Goal: Navigation & Orientation: Find specific page/section

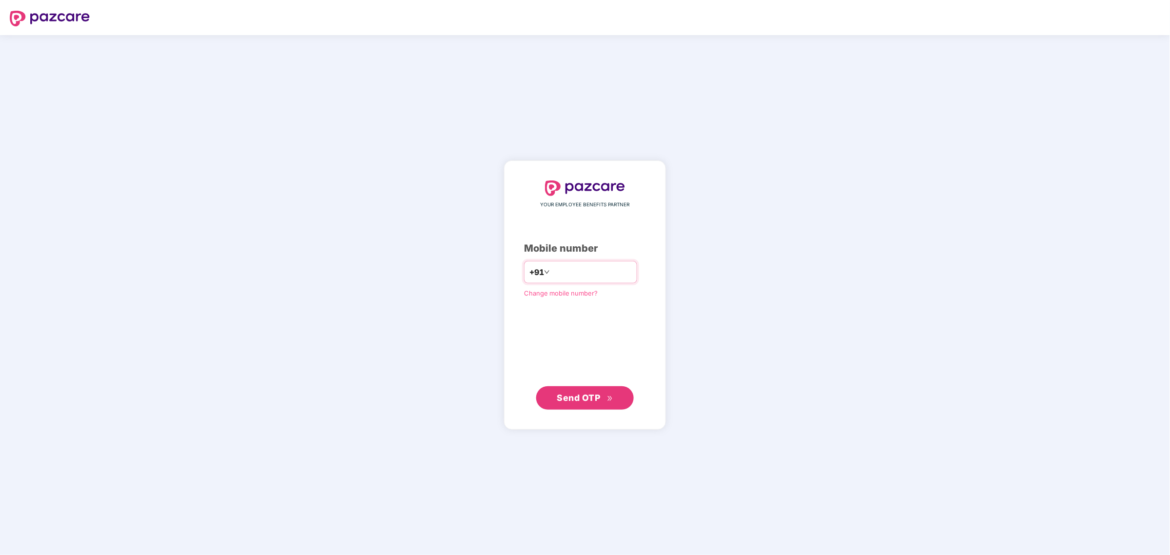
type input "**********"
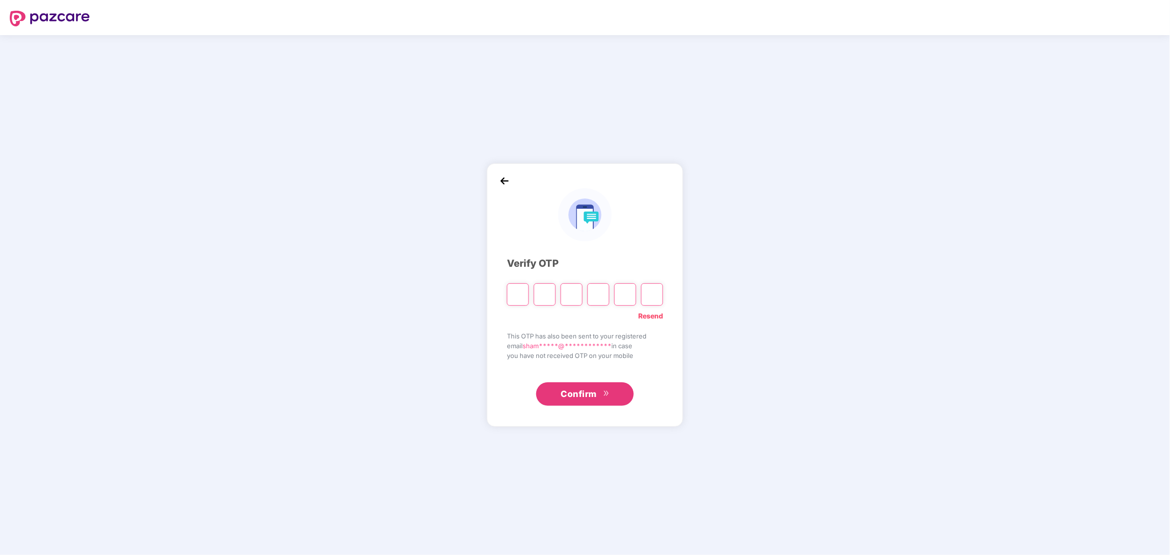
type input "*"
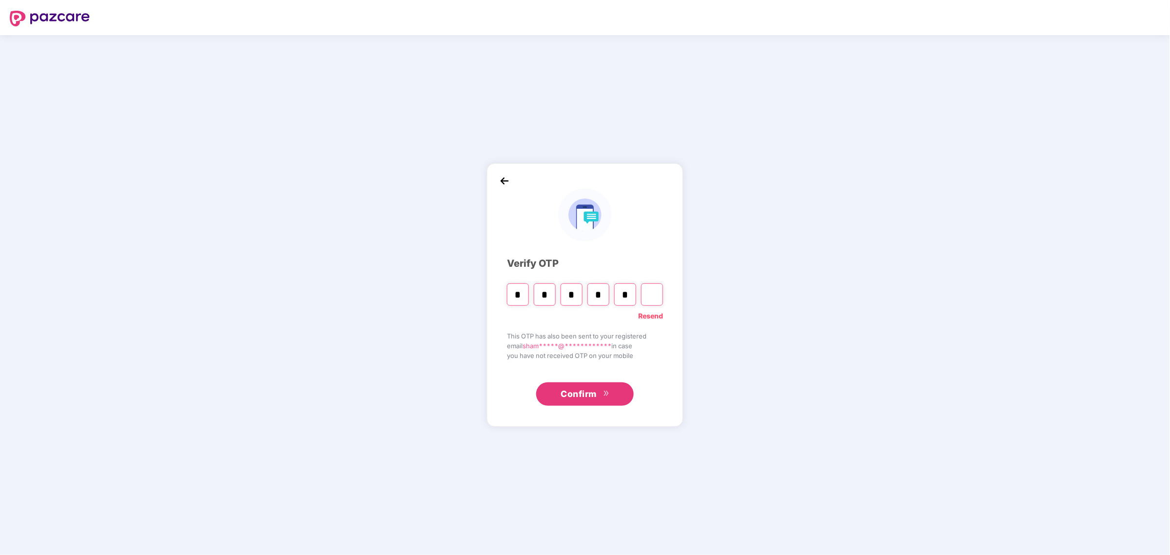
type input "*"
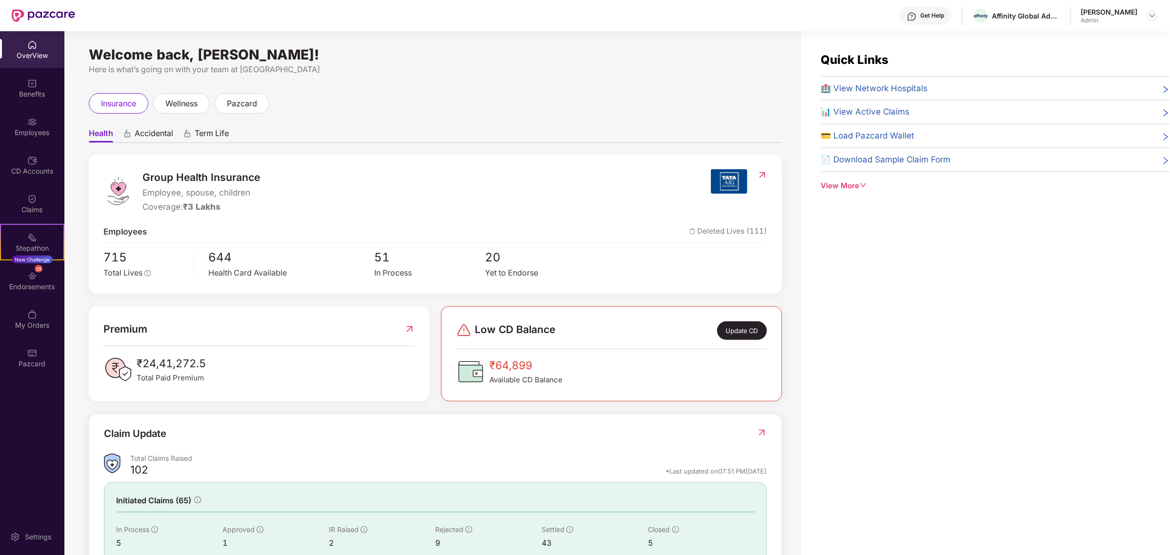
click at [861, 185] on icon "down" at bounding box center [863, 185] width 7 height 7
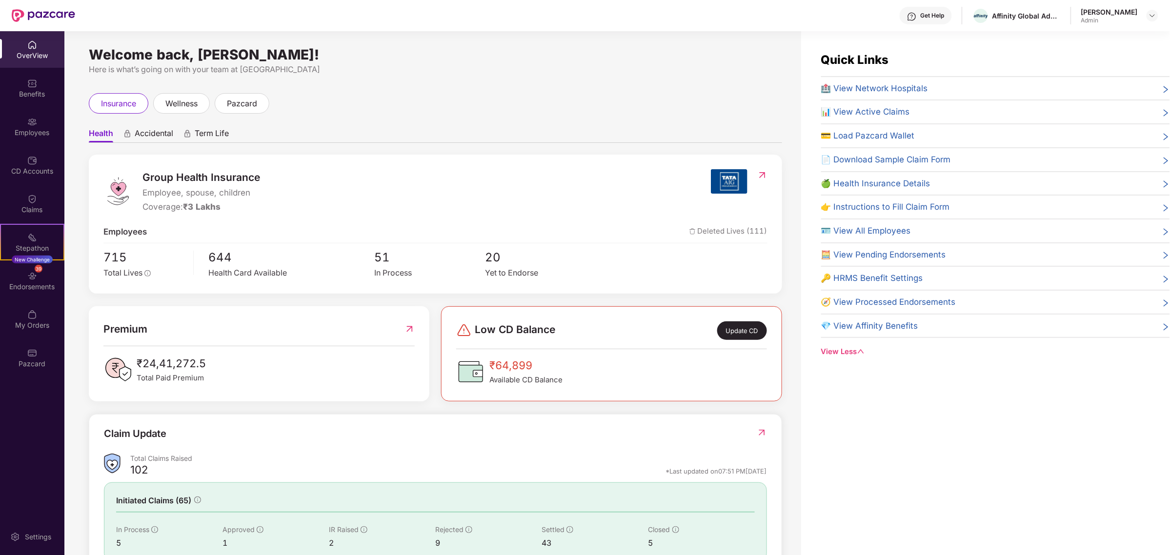
click at [886, 86] on span "🏥 View Network Hospitals" at bounding box center [874, 88] width 107 height 13
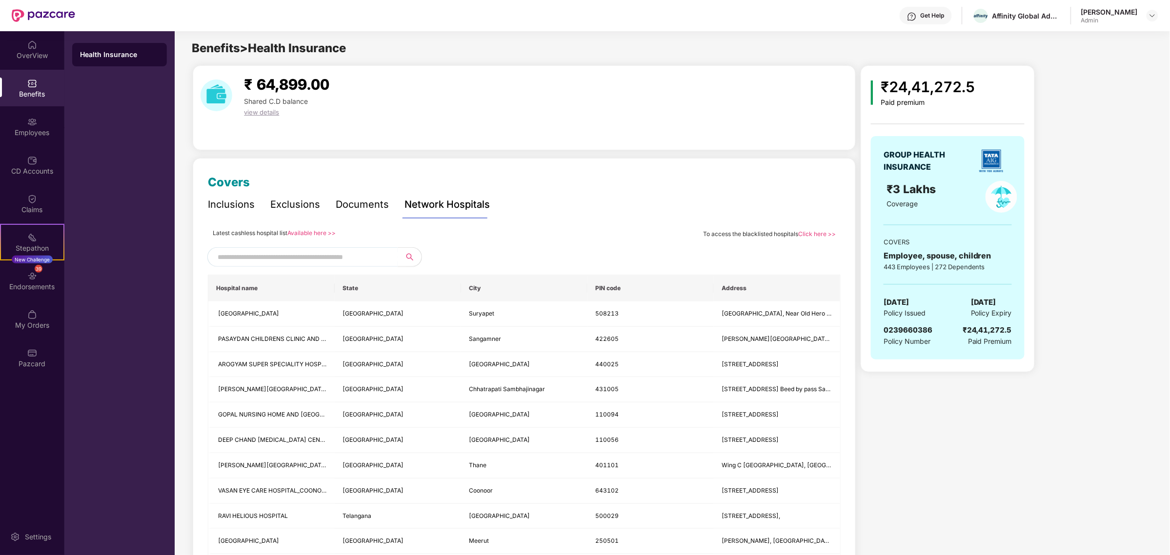
click at [328, 232] on link "Available here >>" at bounding box center [311, 232] width 48 height 7
click at [242, 203] on div "Inclusions" at bounding box center [231, 204] width 47 height 15
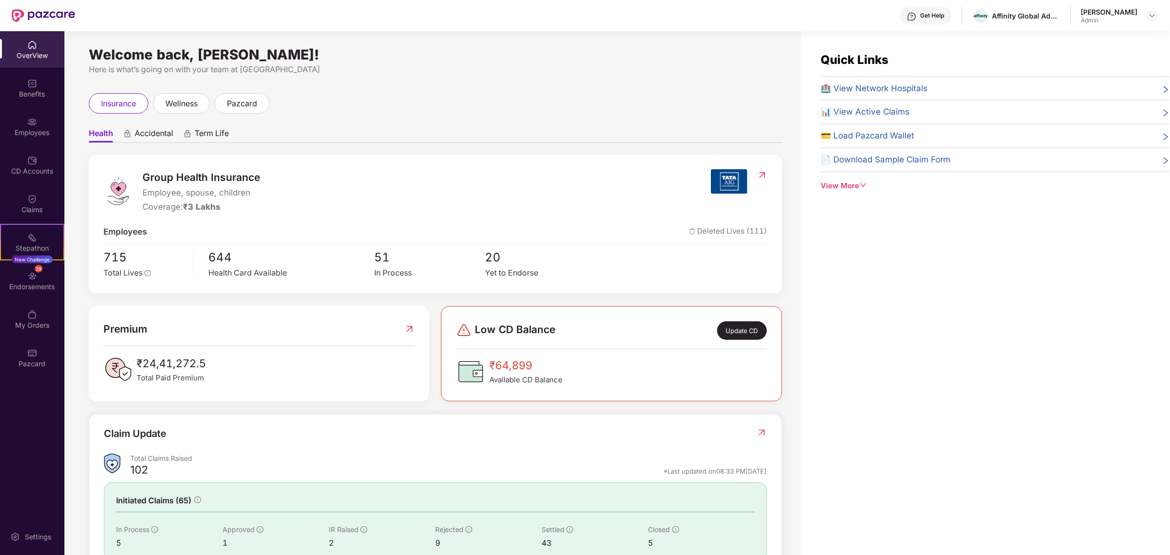
click at [896, 113] on span "📊 View Active Claims" at bounding box center [865, 111] width 89 height 13
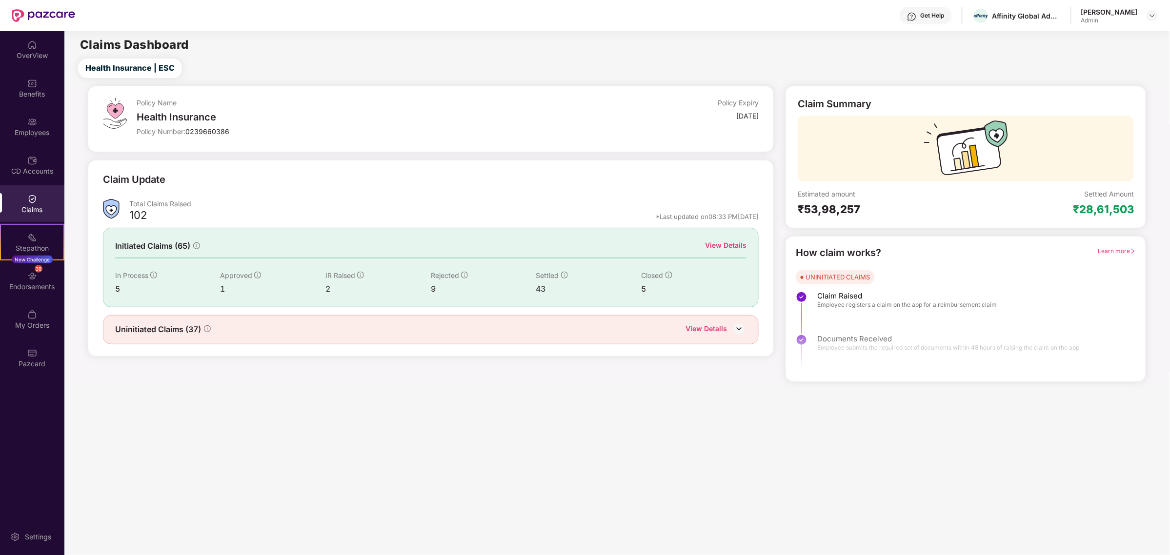
click at [738, 243] on div "View Details" at bounding box center [725, 245] width 41 height 11
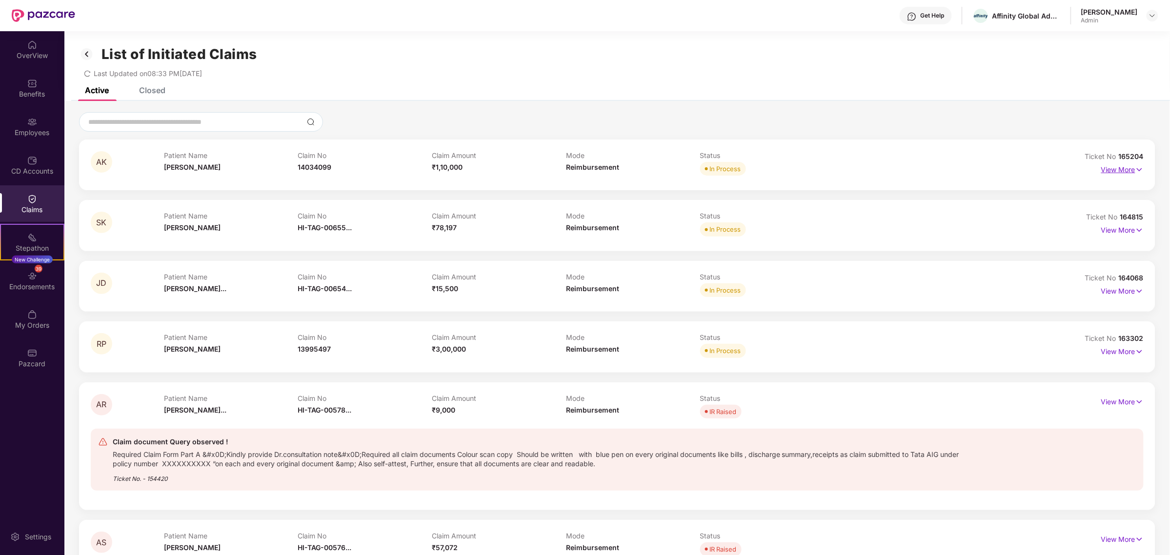
click at [1134, 170] on p "View More" at bounding box center [1123, 168] width 42 height 13
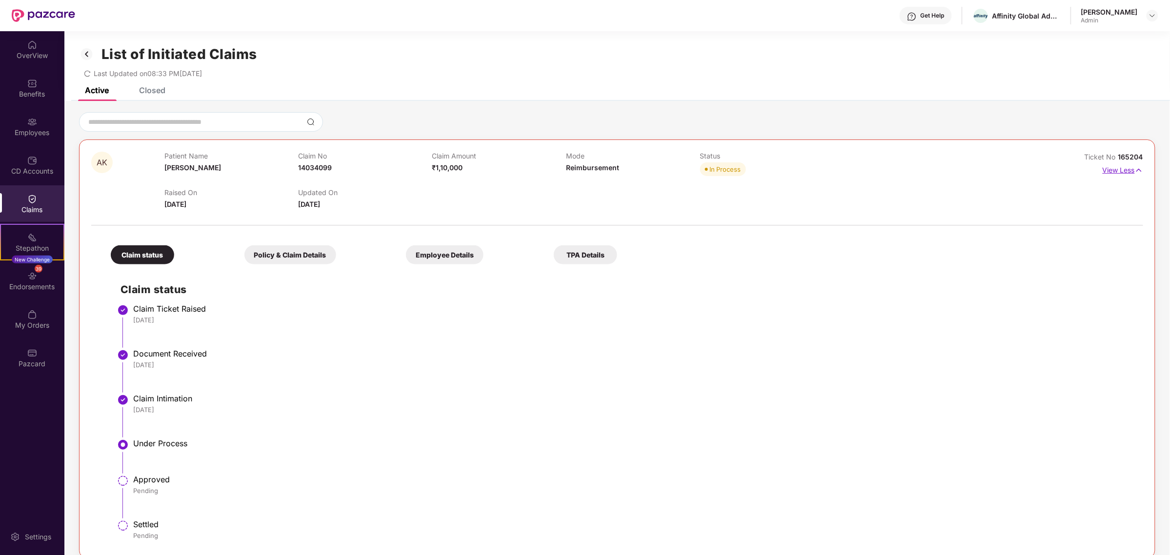
click at [1137, 171] on img at bounding box center [1139, 170] width 8 height 11
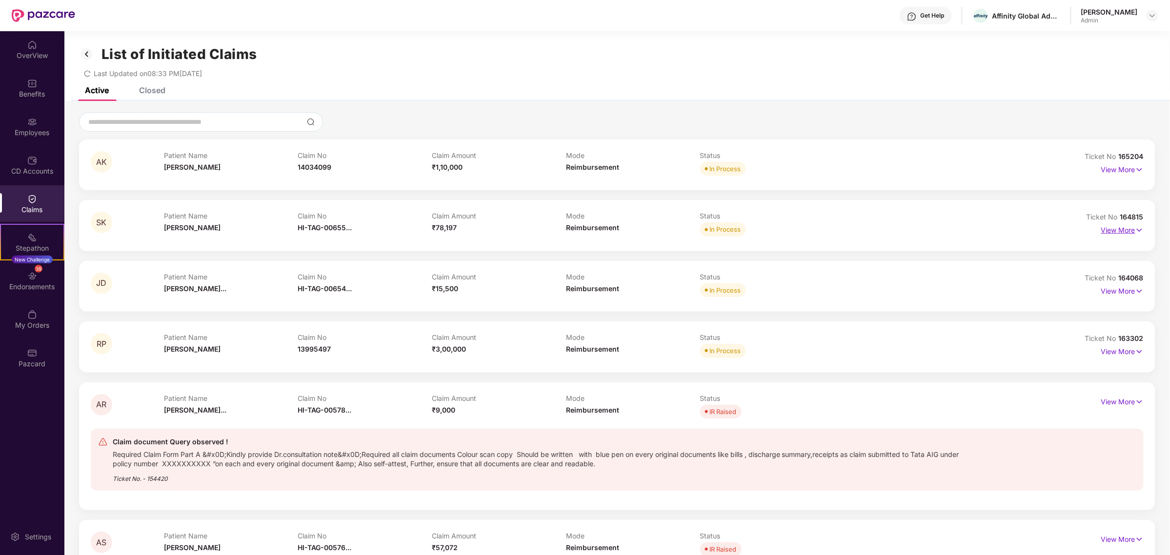
click at [1138, 230] on img at bounding box center [1140, 230] width 8 height 11
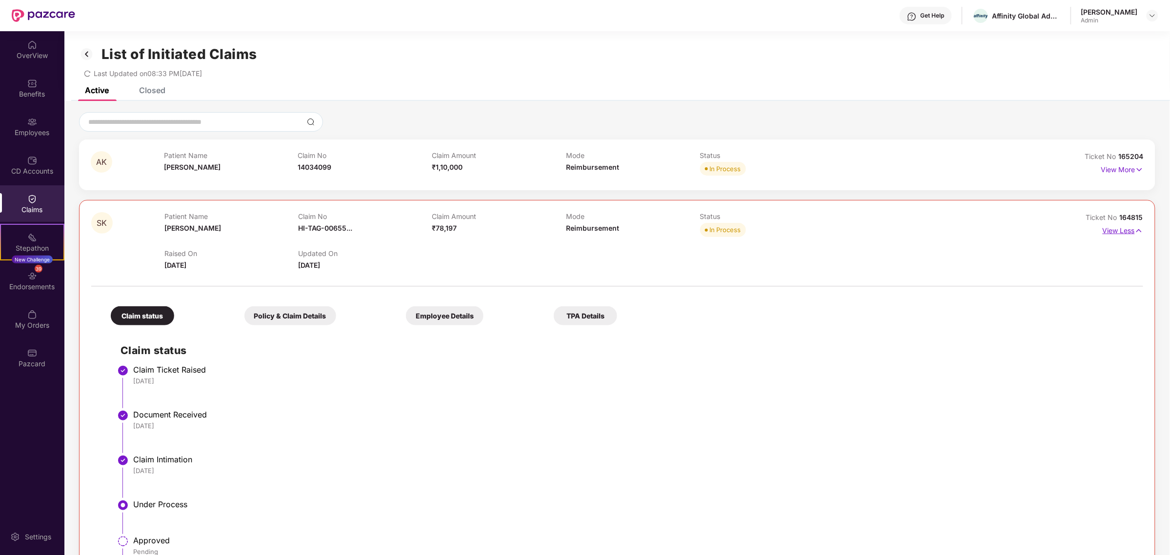
click at [1138, 228] on img at bounding box center [1139, 231] width 8 height 11
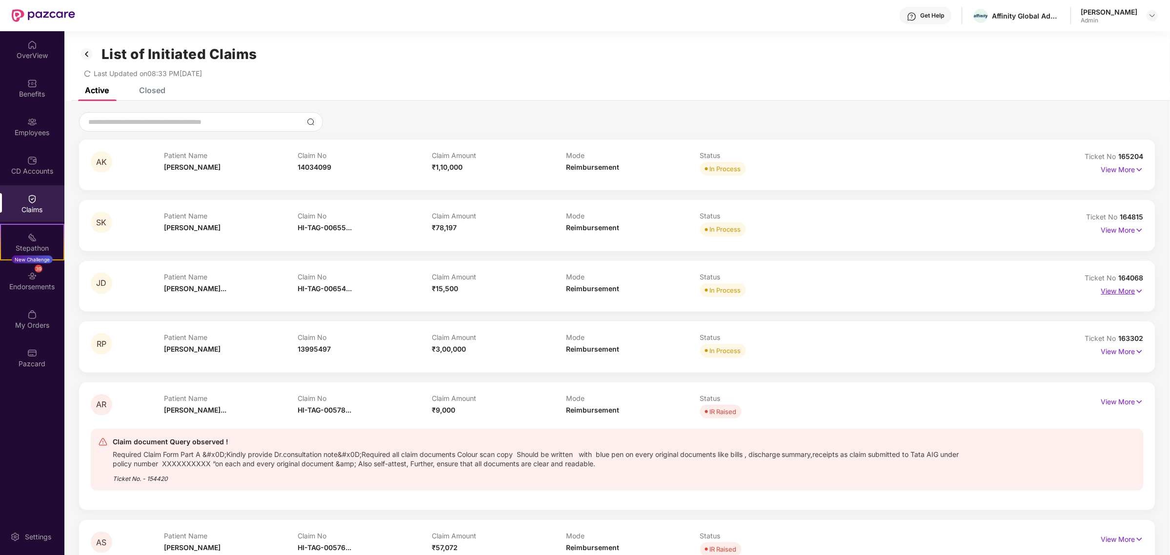
click at [1140, 293] on img at bounding box center [1140, 291] width 8 height 11
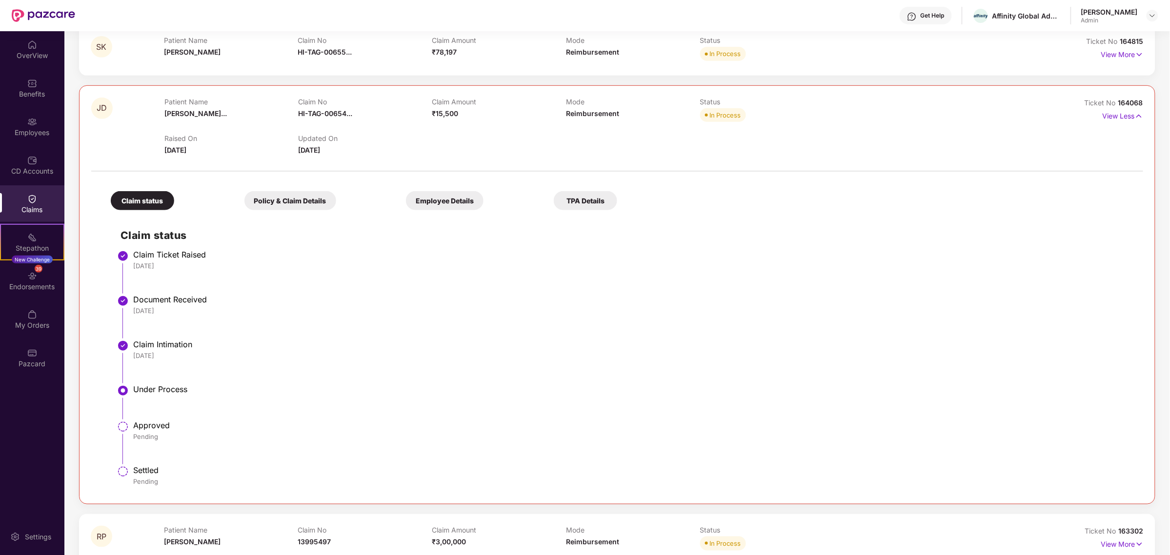
scroll to position [203, 0]
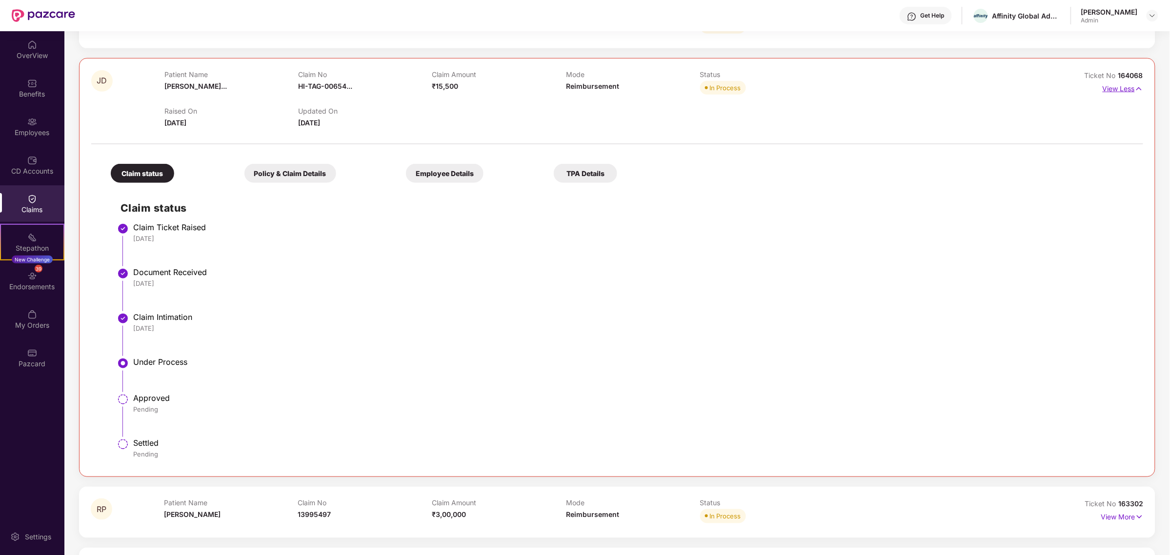
click at [1138, 88] on img at bounding box center [1139, 88] width 8 height 11
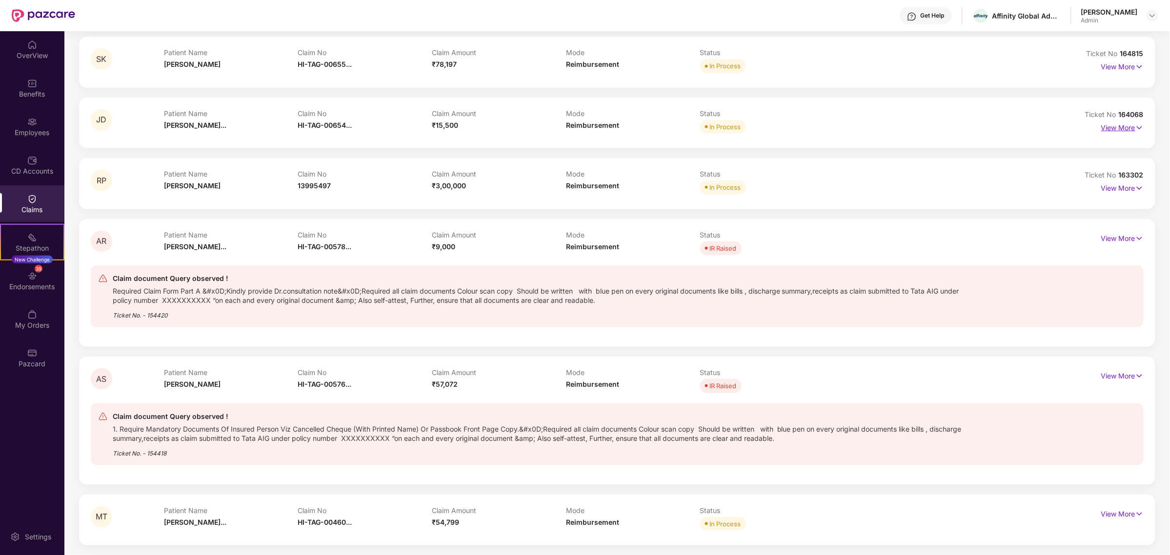
scroll to position [163, 0]
click at [1138, 186] on img at bounding box center [1140, 189] width 8 height 11
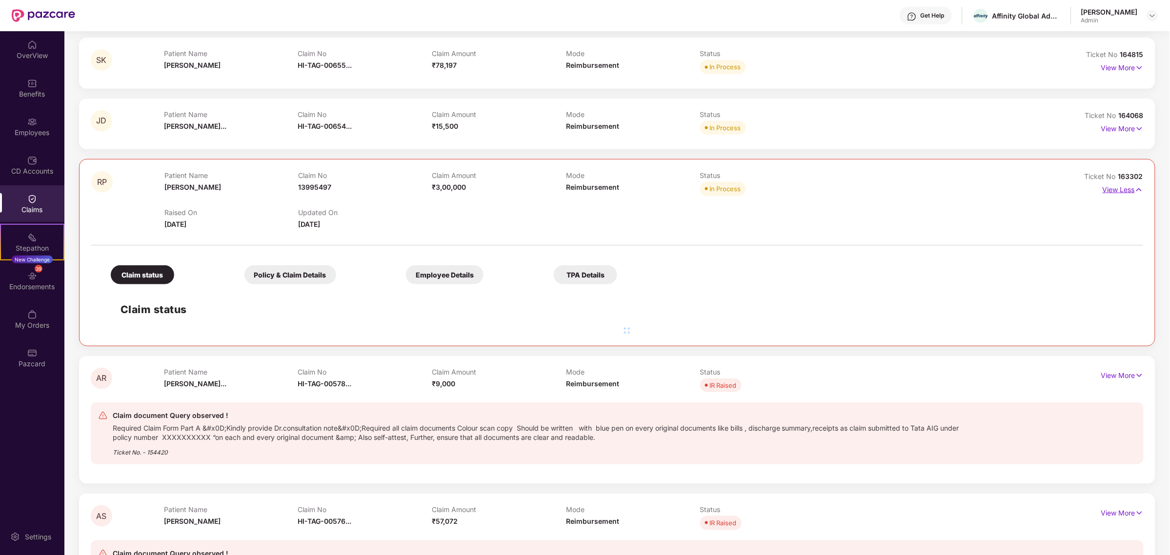
scroll to position [203, 0]
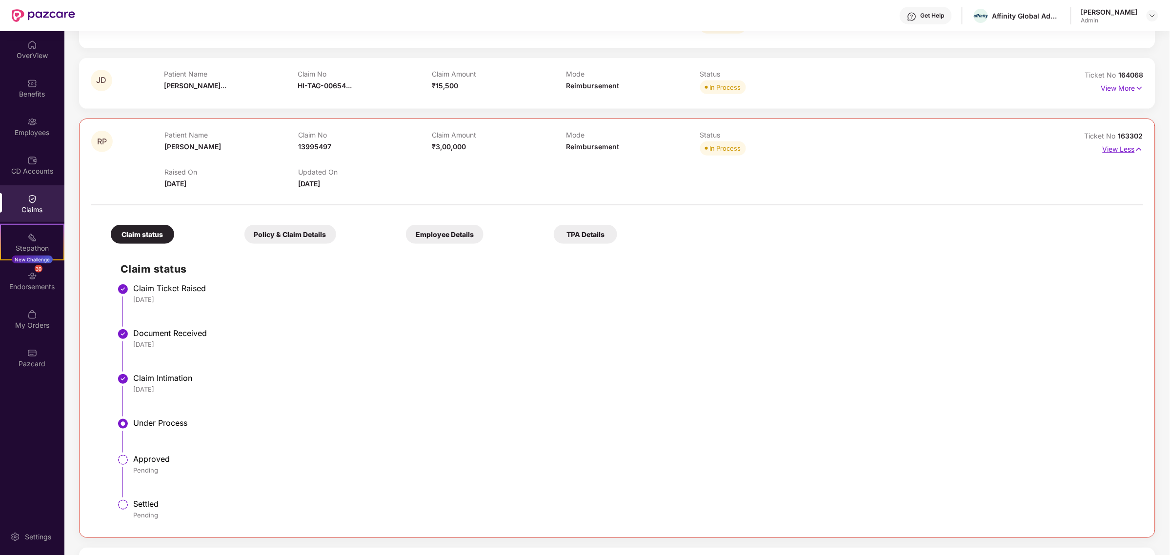
click at [1138, 147] on img at bounding box center [1139, 149] width 8 height 11
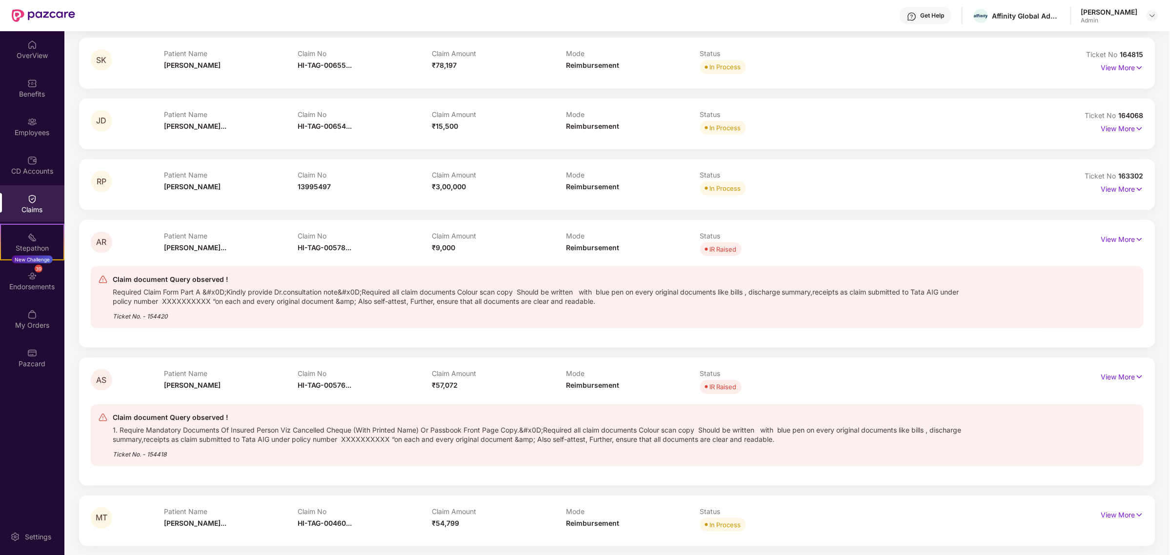
click at [1144, 237] on div "AR Patient Name [PERSON_NAME]... Claim No HI-TAG-00578... Claim Amount ₹9,000 M…" at bounding box center [617, 284] width 1077 height 128
click at [1136, 237] on img at bounding box center [1140, 239] width 8 height 11
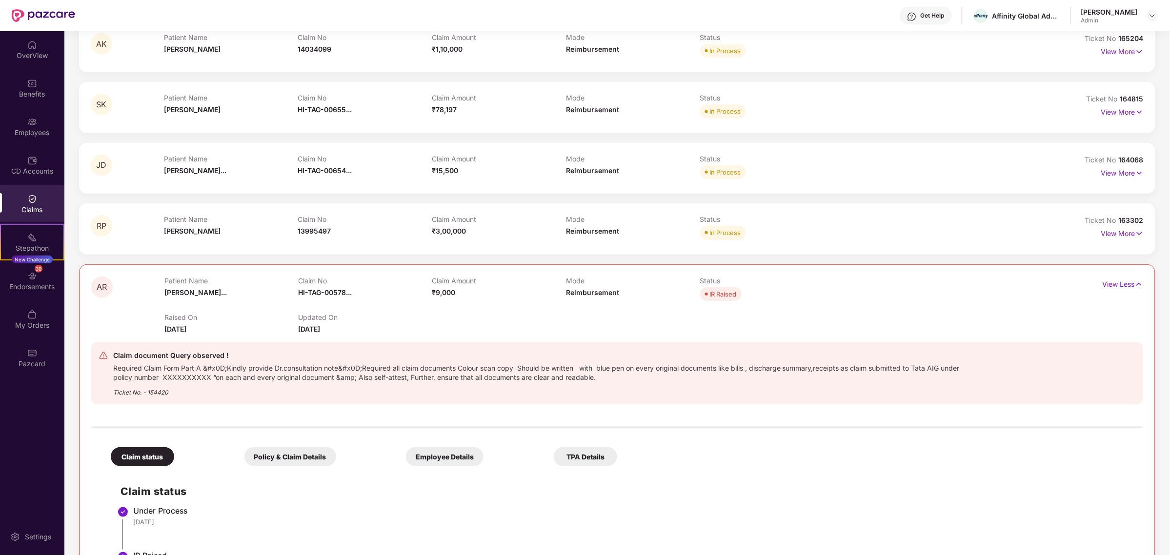
scroll to position [0, 0]
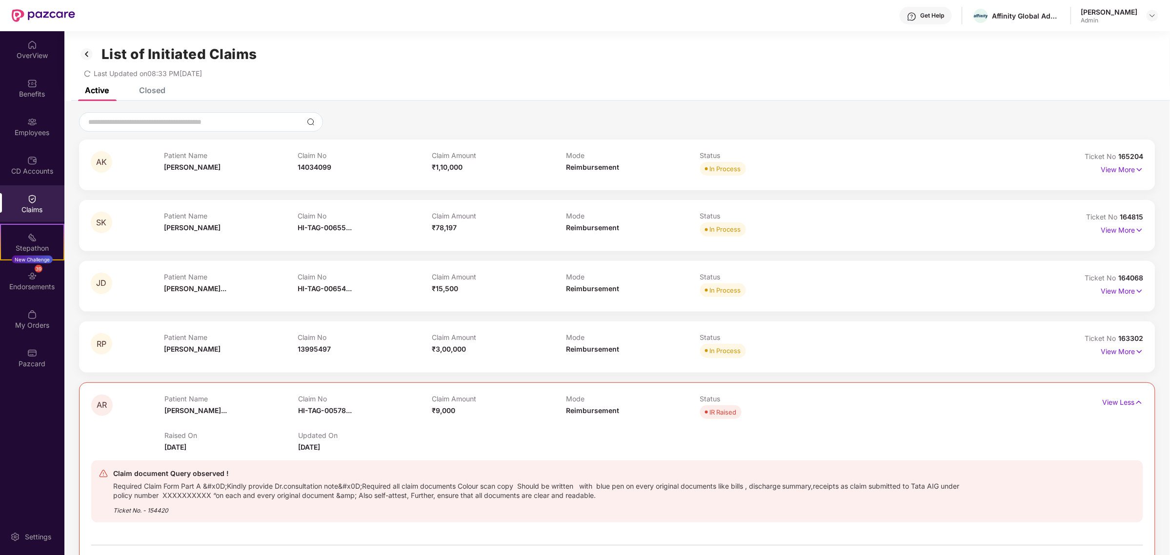
click at [159, 89] on div "Closed" at bounding box center [152, 90] width 26 height 10
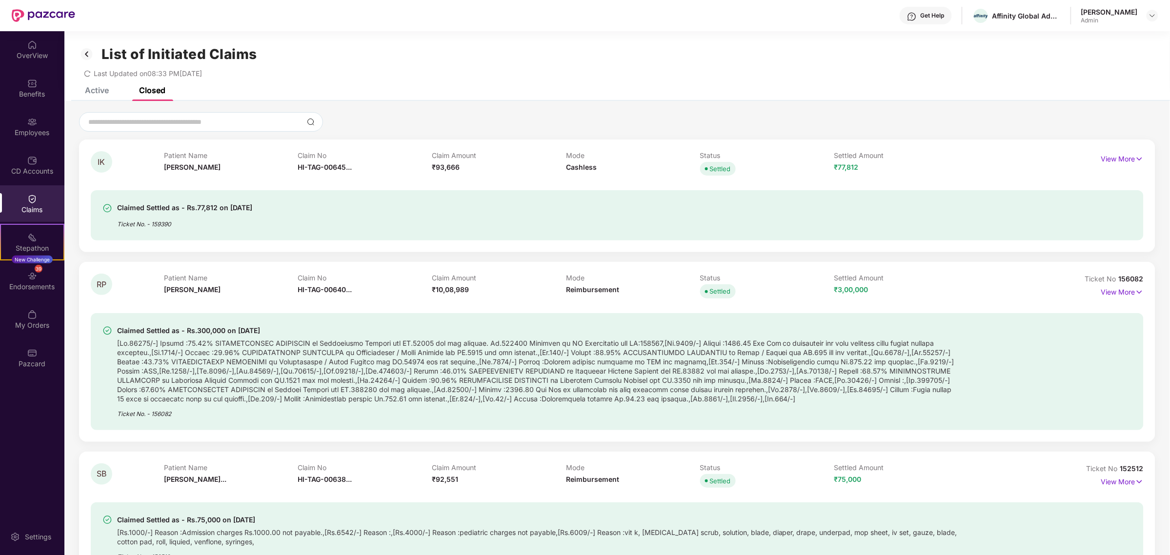
click at [84, 55] on img at bounding box center [87, 54] width 16 height 17
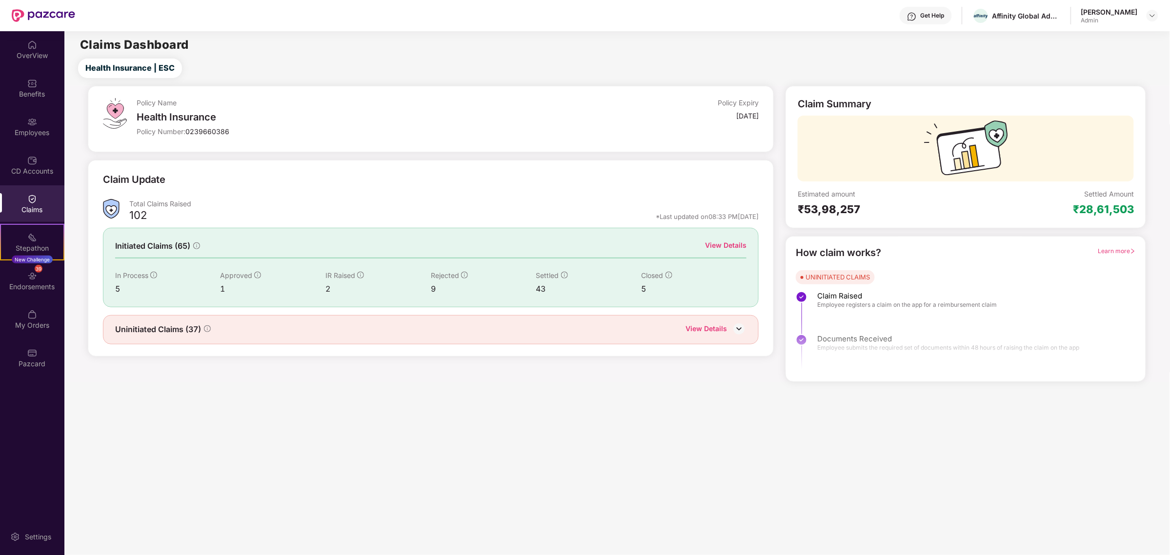
click at [858, 311] on div at bounding box center [966, 341] width 360 height 73
click at [1104, 249] on span "Learn more" at bounding box center [1117, 250] width 38 height 7
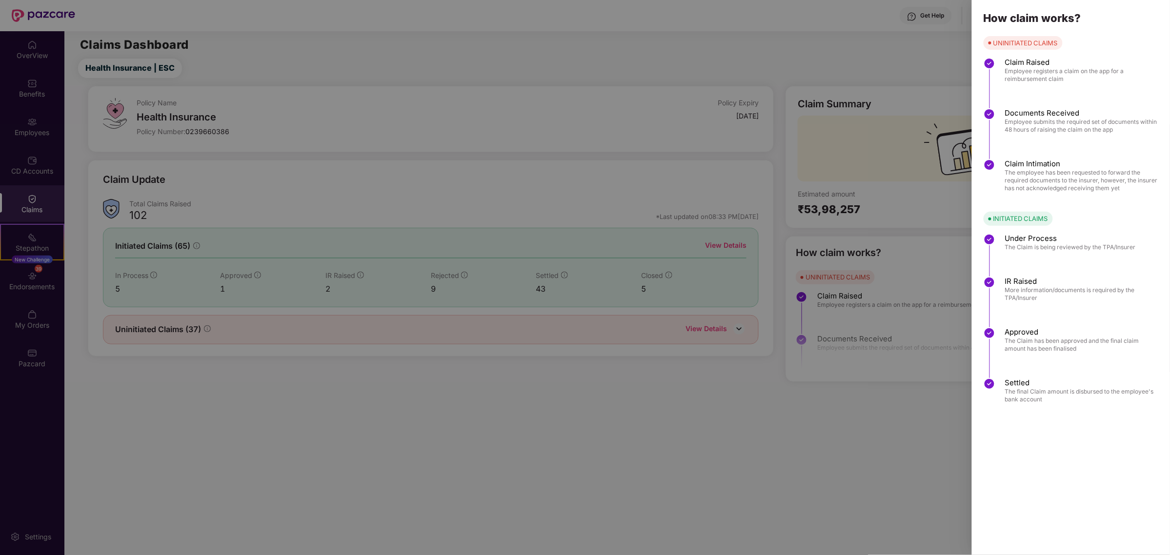
click at [886, 38] on div at bounding box center [585, 277] width 1170 height 555
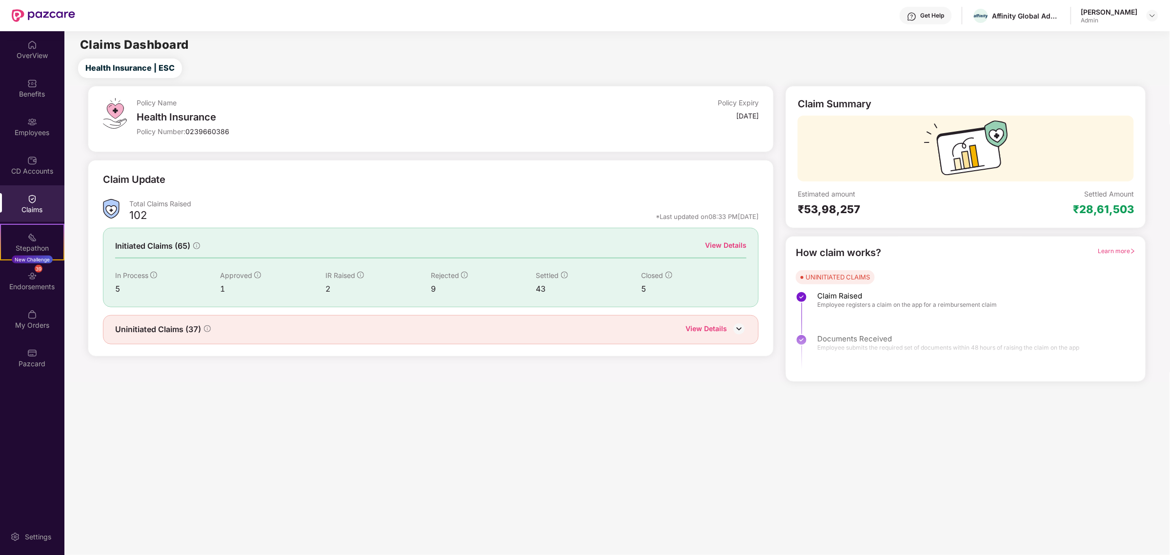
click at [697, 326] on div "View Details" at bounding box center [706, 330] width 41 height 13
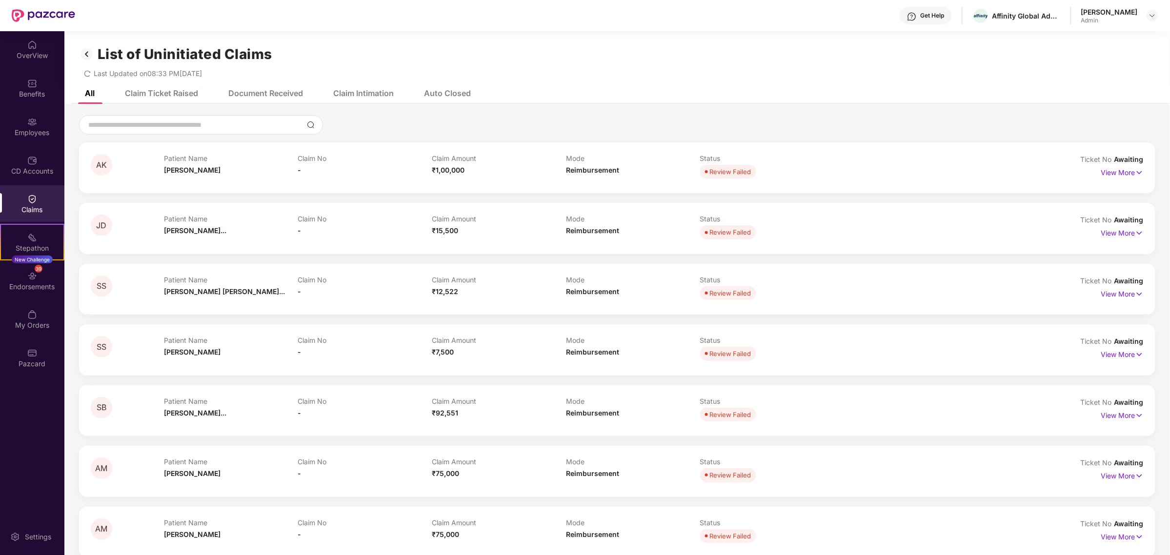
click at [13, 204] on div "Claims" at bounding box center [32, 203] width 64 height 37
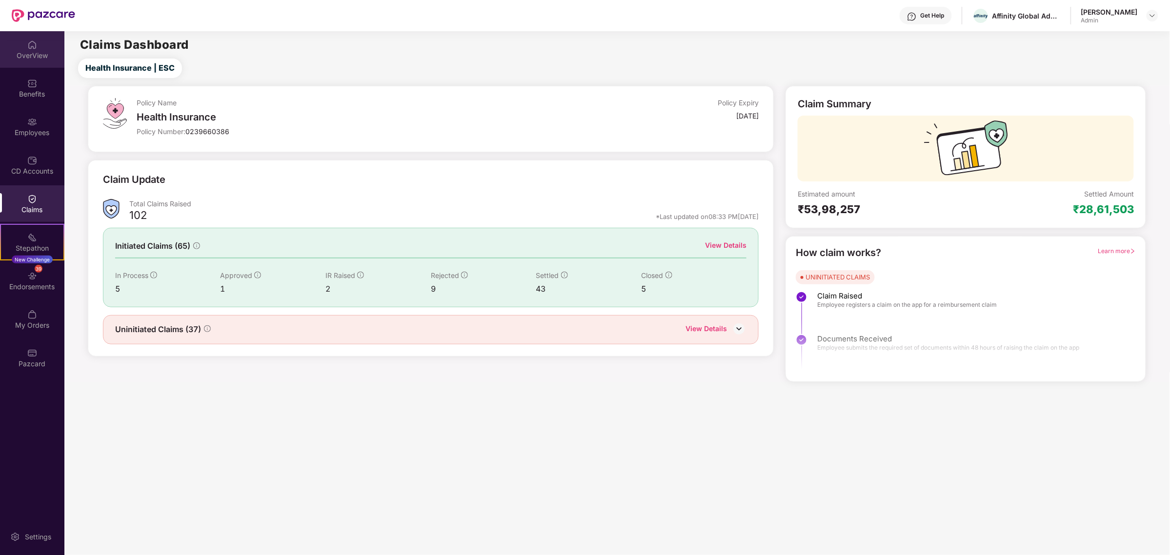
click at [42, 46] on div "OverView" at bounding box center [32, 49] width 64 height 37
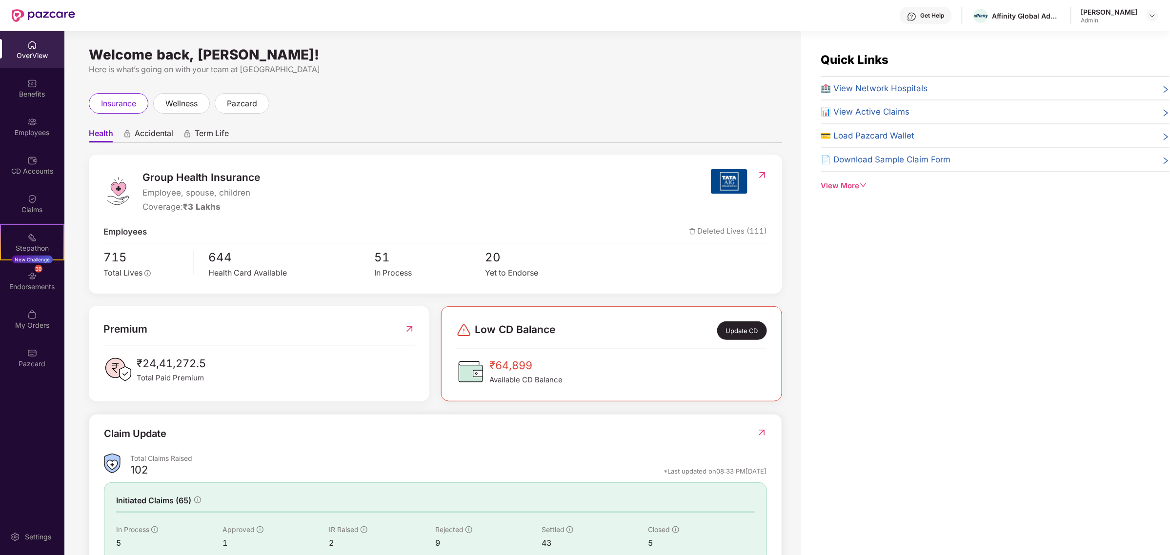
click at [852, 182] on div "View More" at bounding box center [995, 186] width 349 height 12
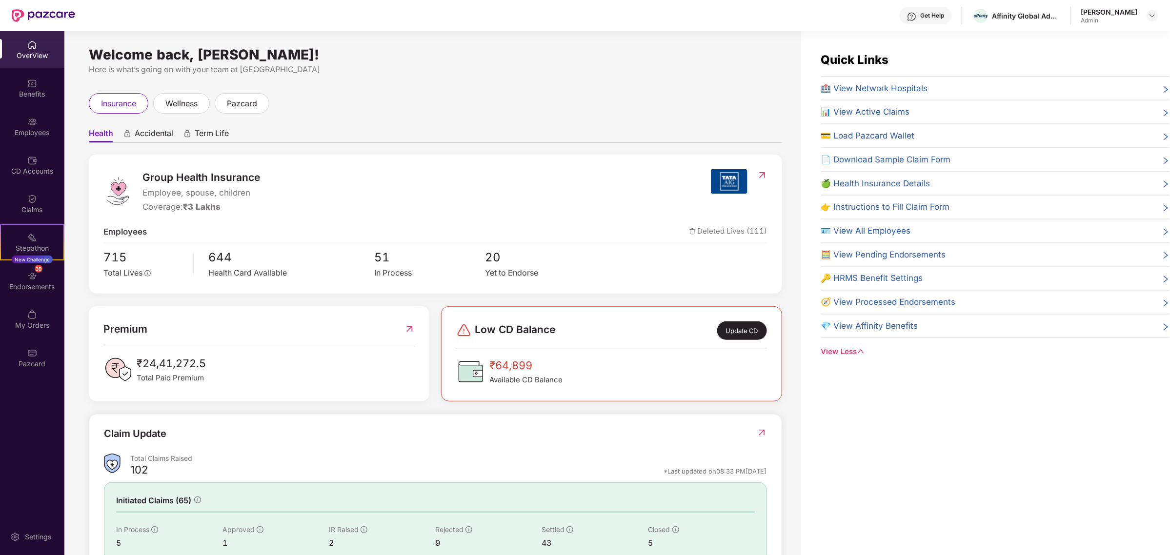
click at [911, 249] on div "🏥 View Network Hospitals 📊 View Active Claims 💳 Load Pazcard Wallet 📄 Download …" at bounding box center [995, 210] width 349 height 257
click at [910, 255] on span "🧮 View Pending Endorsements" at bounding box center [883, 254] width 125 height 13
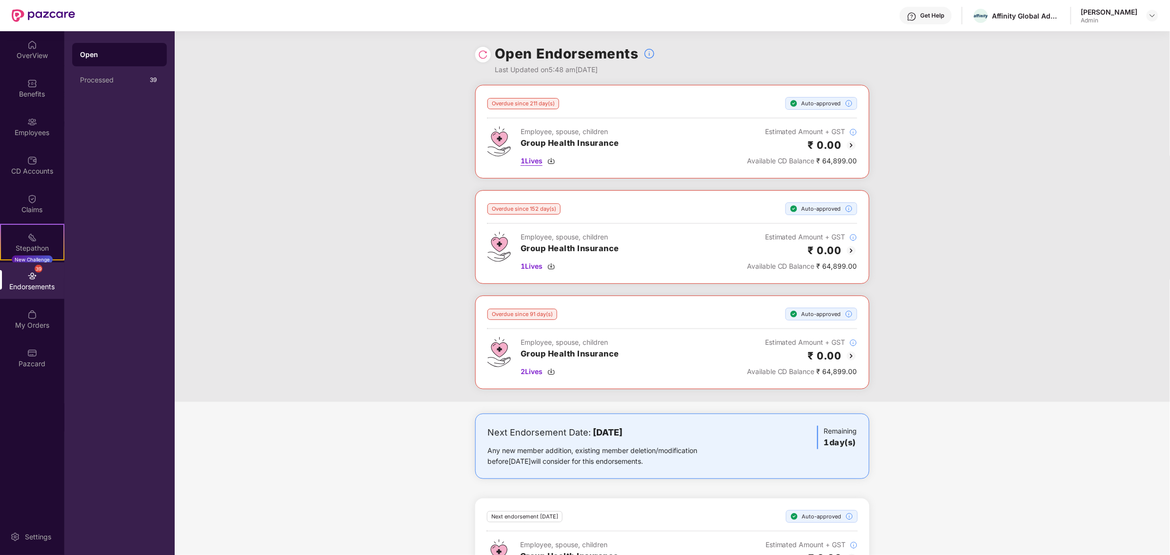
click at [529, 164] on span "1 Lives" at bounding box center [532, 161] width 22 height 11
click at [552, 161] on img at bounding box center [552, 161] width 8 height 8
click at [34, 358] on div "Pazcard" at bounding box center [32, 358] width 64 height 37
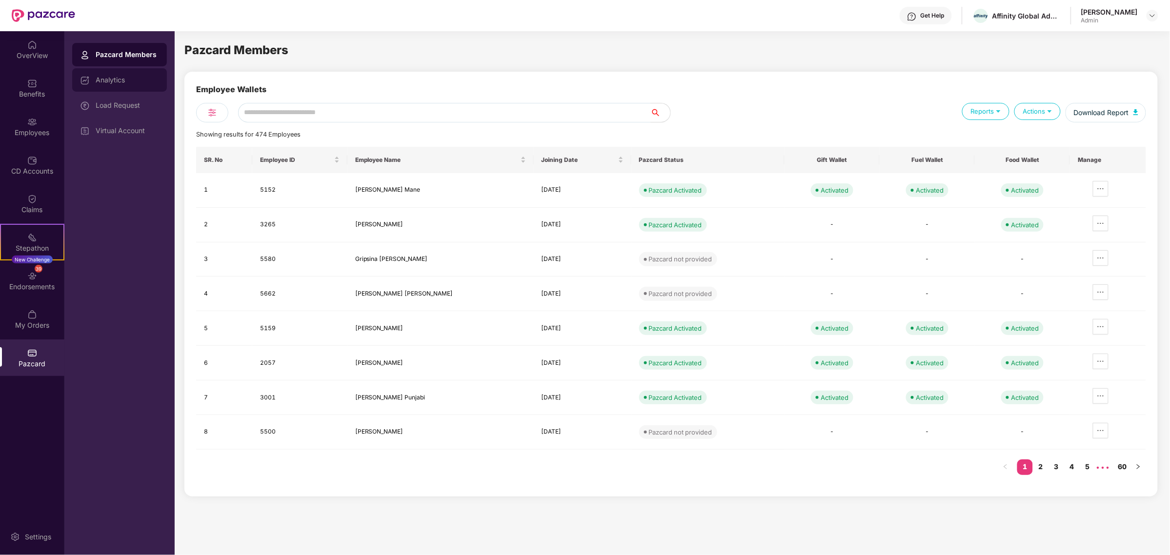
click at [110, 75] on div "Analytics" at bounding box center [119, 79] width 95 height 23
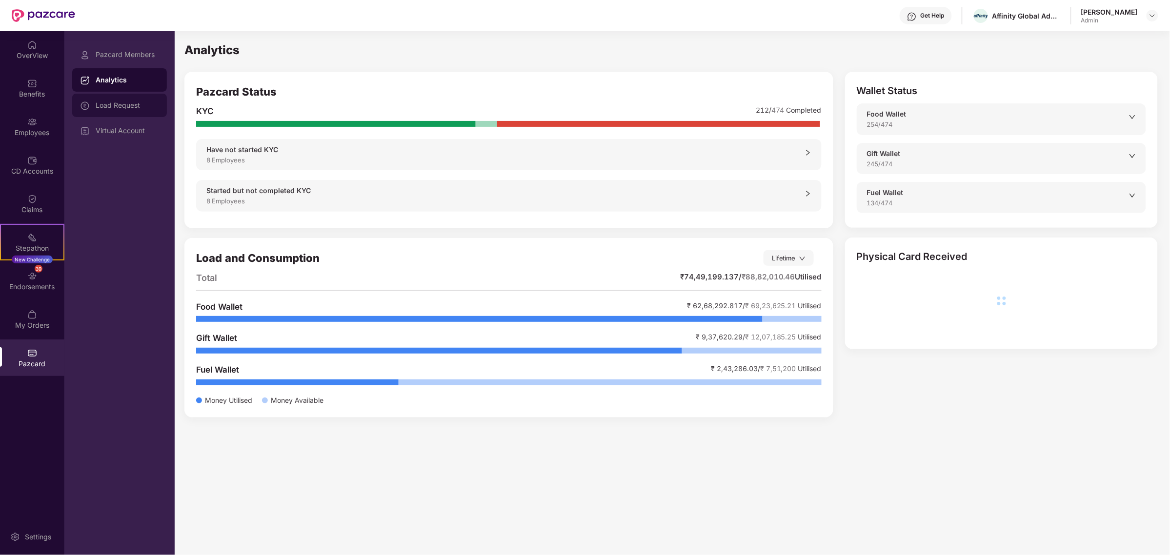
click at [108, 103] on div "Load Request" at bounding box center [127, 106] width 63 height 8
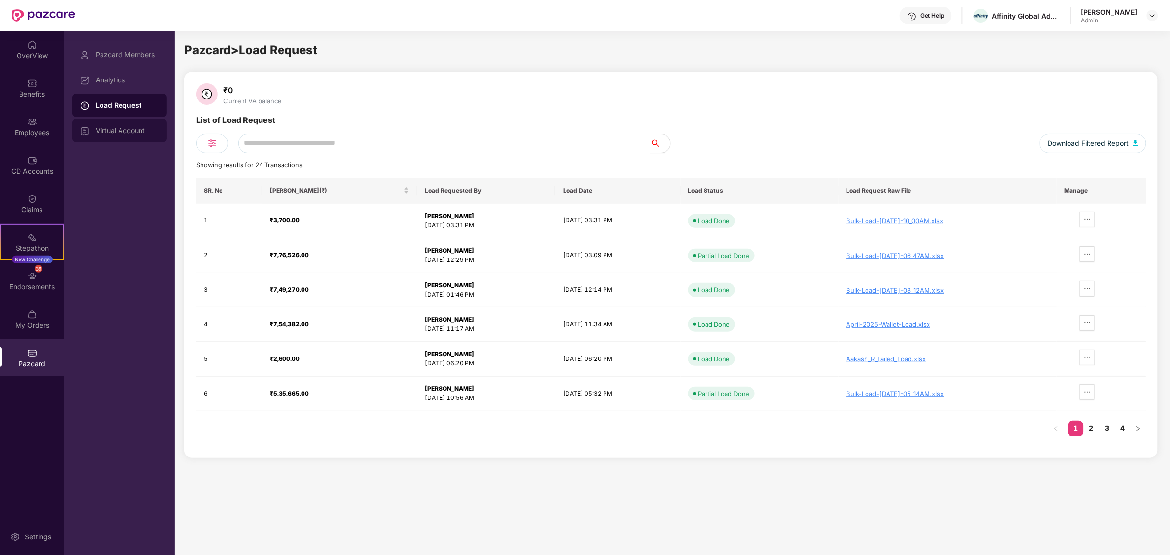
click at [123, 132] on div "Virtual Account" at bounding box center [127, 131] width 63 height 8
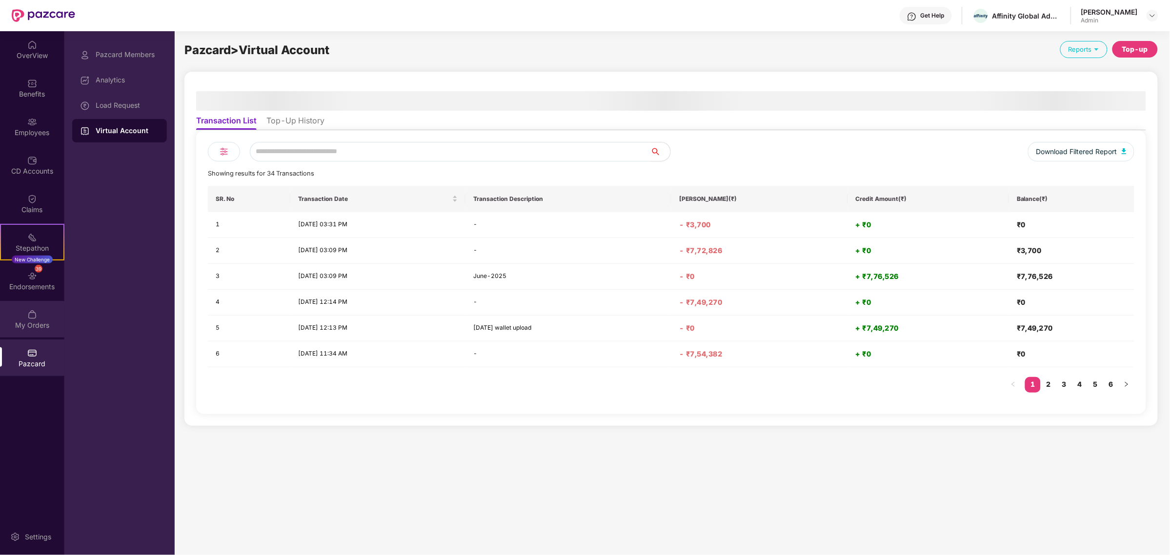
click at [14, 324] on div "My Orders" at bounding box center [32, 326] width 64 height 10
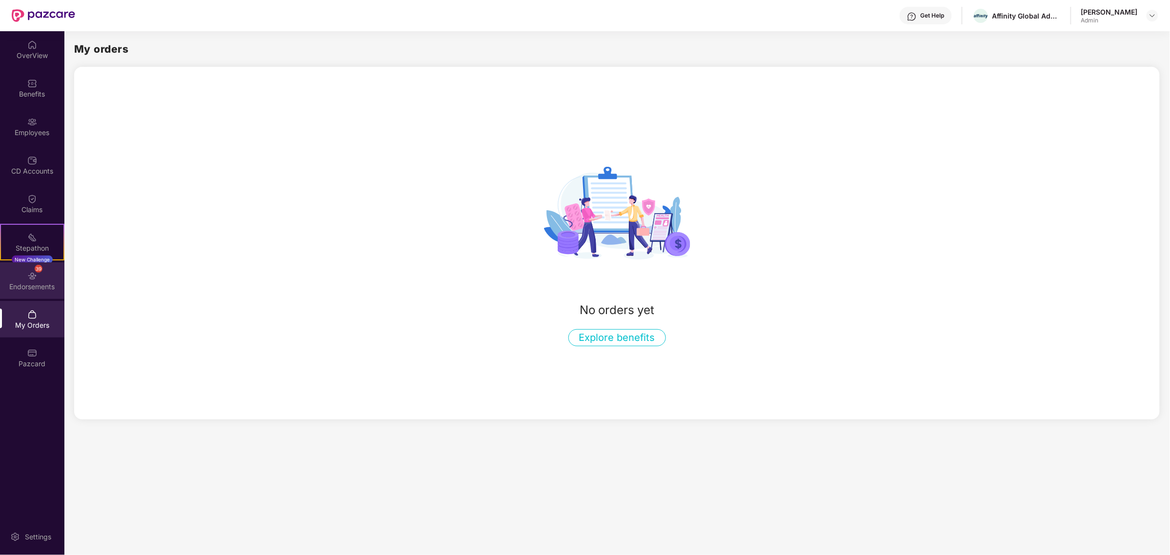
click at [27, 297] on div "39 Endorsements" at bounding box center [32, 281] width 64 height 37
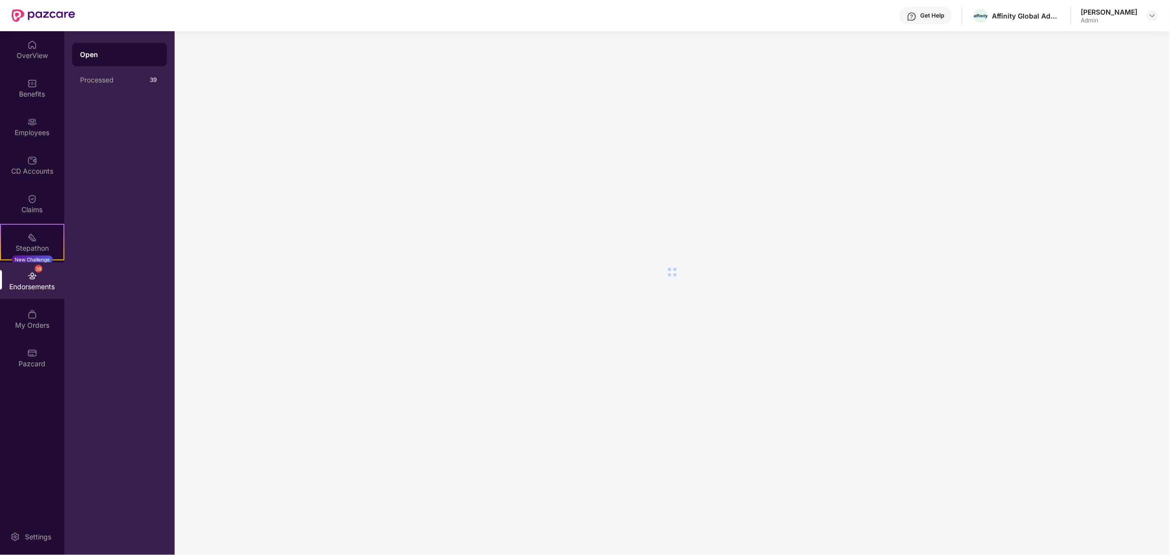
click at [31, 282] on div "Endorsements" at bounding box center [32, 287] width 64 height 10
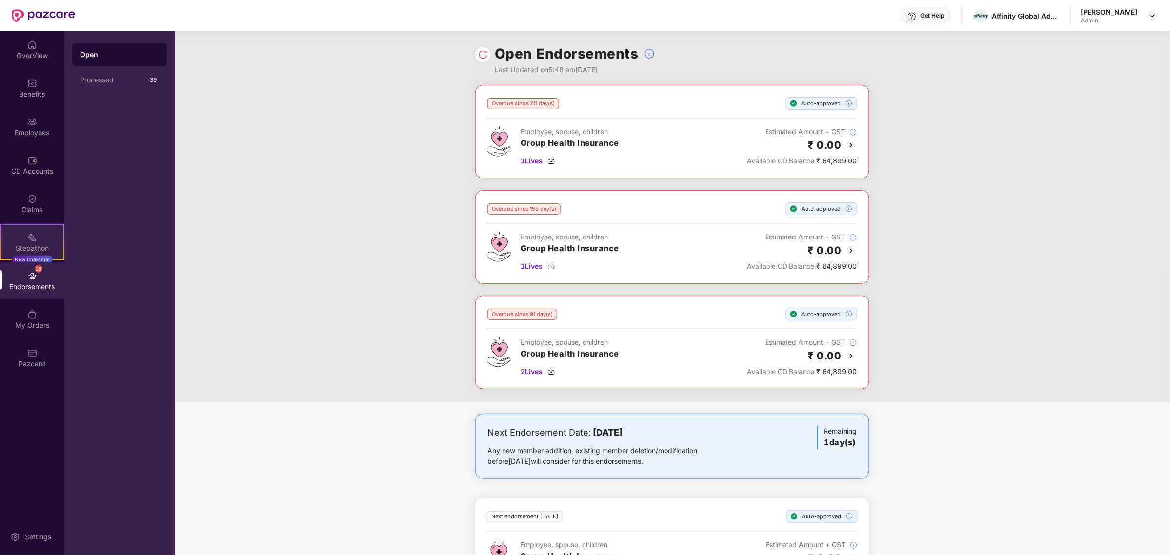
click at [44, 226] on div "Stepathon New Challenge" at bounding box center [32, 242] width 64 height 37
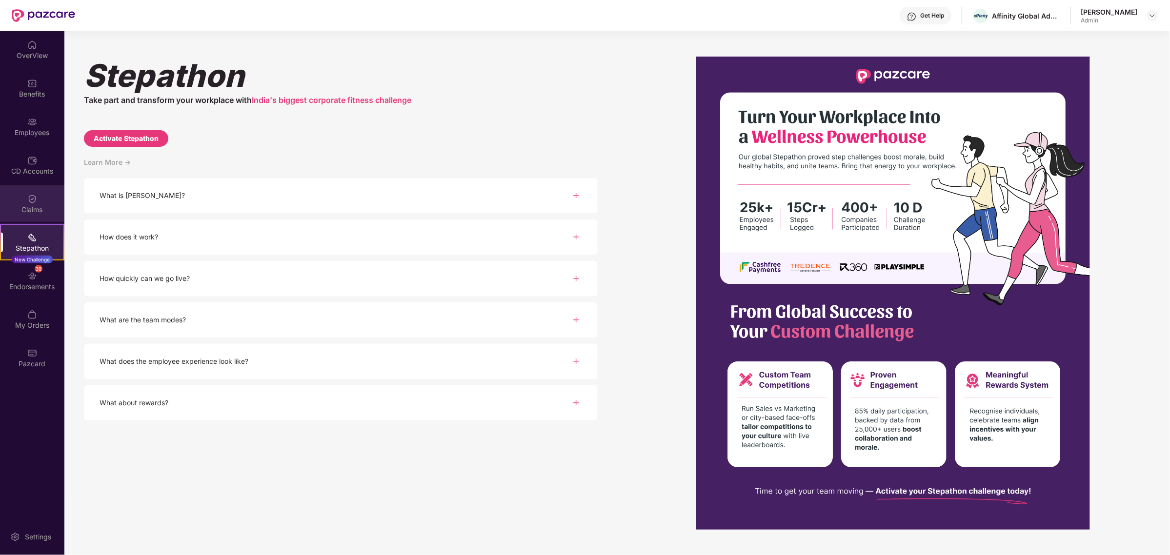
click at [14, 202] on div "Claims" at bounding box center [32, 203] width 64 height 37
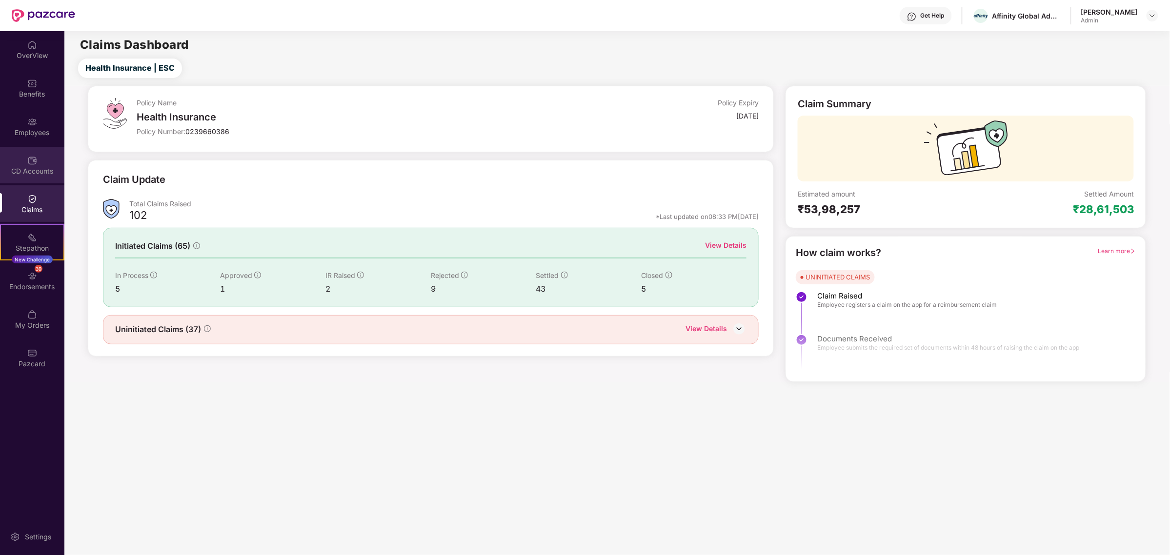
click at [28, 158] on img at bounding box center [32, 161] width 10 height 10
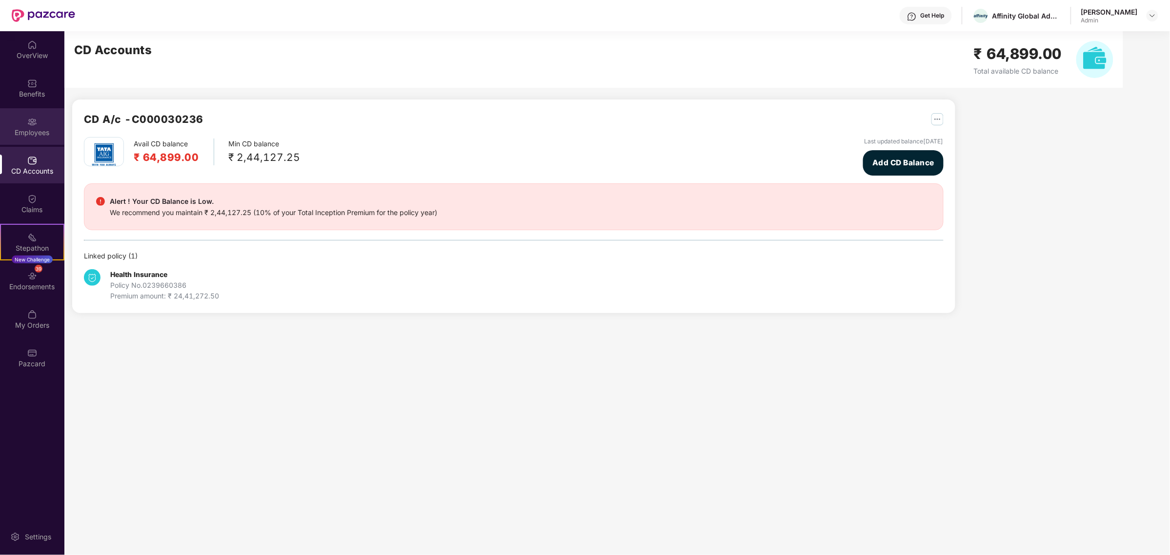
click at [41, 132] on div "Employees" at bounding box center [32, 133] width 64 height 10
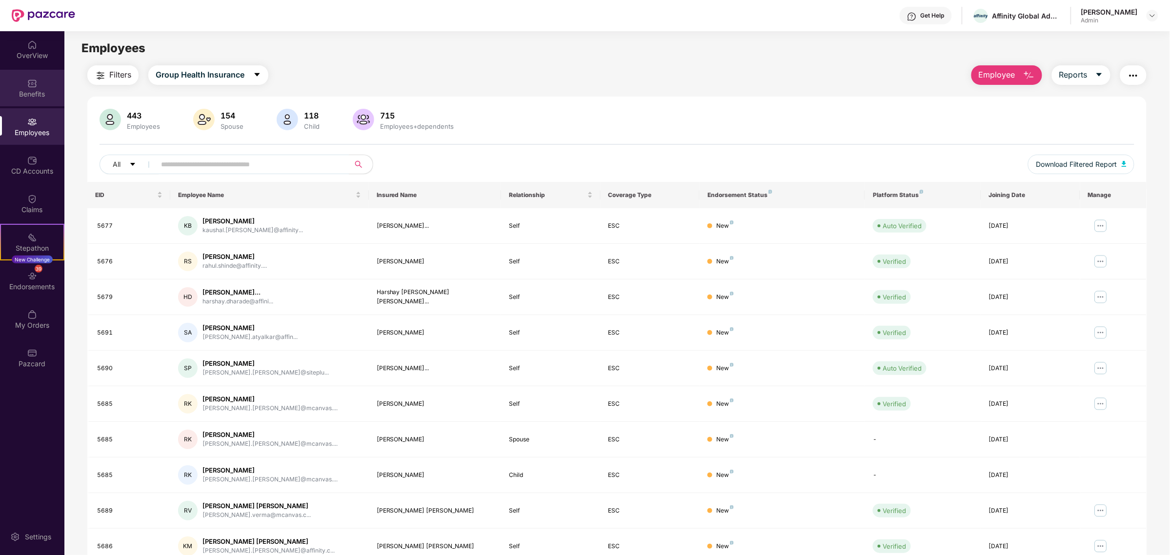
click at [44, 86] on div "Benefits" at bounding box center [32, 88] width 64 height 37
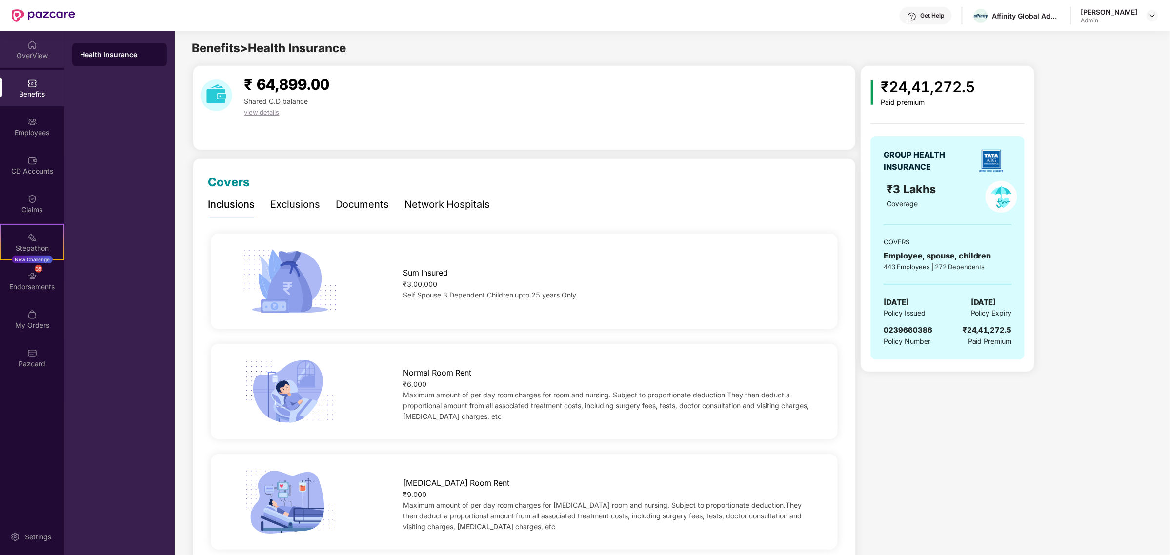
click at [44, 65] on div "OverView" at bounding box center [32, 49] width 64 height 37
